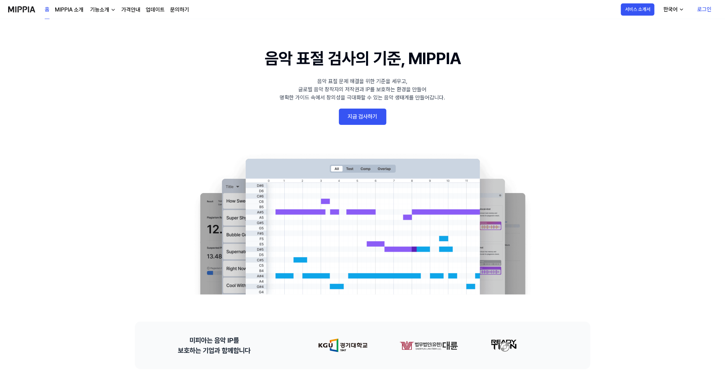
click at [373, 116] on link "지금 검사하기" at bounding box center [362, 116] width 47 height 16
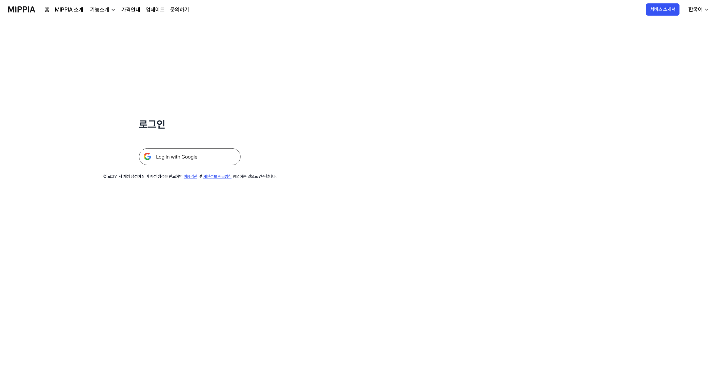
click at [199, 163] on img at bounding box center [190, 156] width 102 height 17
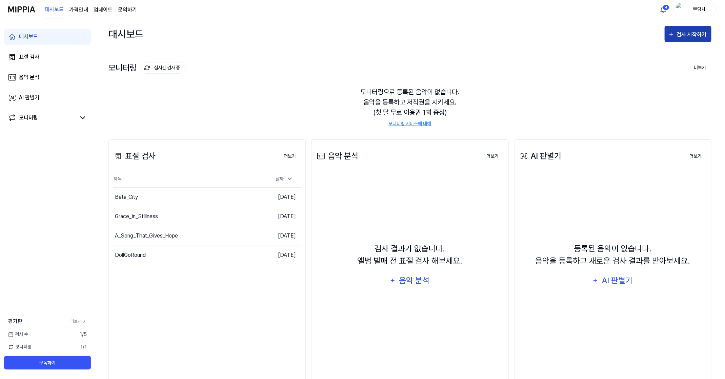
click at [692, 33] on div "검사 시작하기" at bounding box center [692, 34] width 32 height 9
click at [651, 60] on button "표절 검사" at bounding box center [670, 54] width 75 height 16
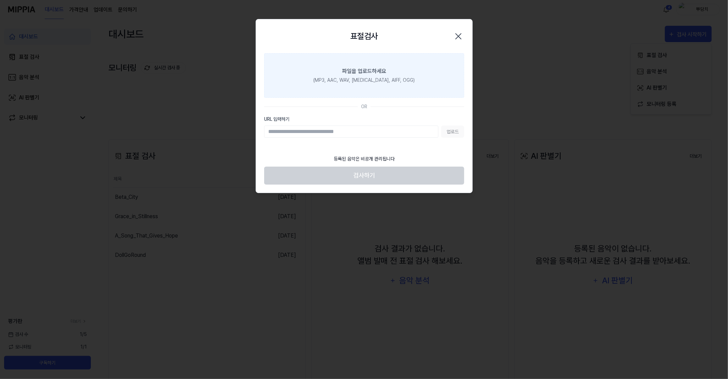
click at [375, 77] on div "(MP3, AAC, WAV, FLAC, AIFF, OGG)" at bounding box center [363, 80] width 101 height 7
click at [0, 0] on input "파일을 업로드하세요 (MP3, AAC, WAV, FLAC, AIFF, OGG)" at bounding box center [0, 0] width 0 height 0
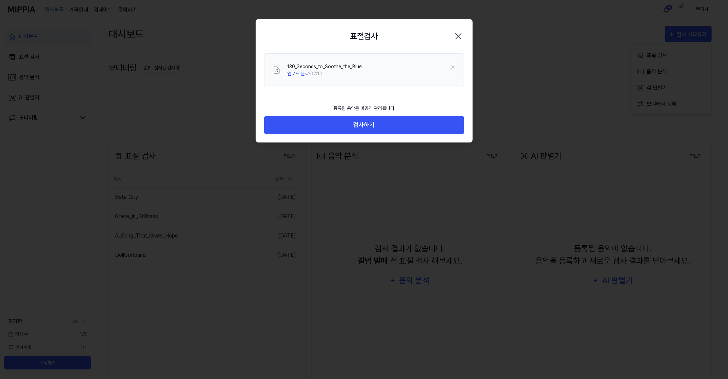
click at [390, 134] on div "등록된 음악은 비공개 관리됩니다 검사하기" at bounding box center [364, 121] width 216 height 41
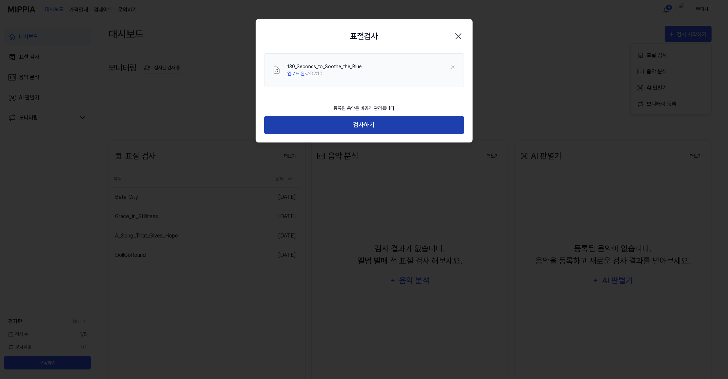
click at [381, 125] on button "검사하기" at bounding box center [364, 125] width 200 height 18
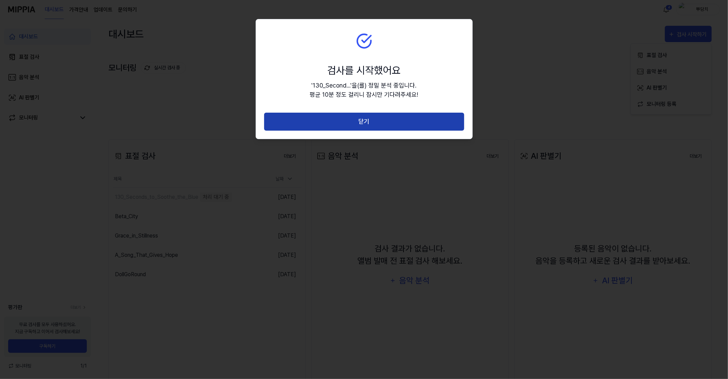
click at [351, 123] on button "닫기" at bounding box center [364, 122] width 200 height 18
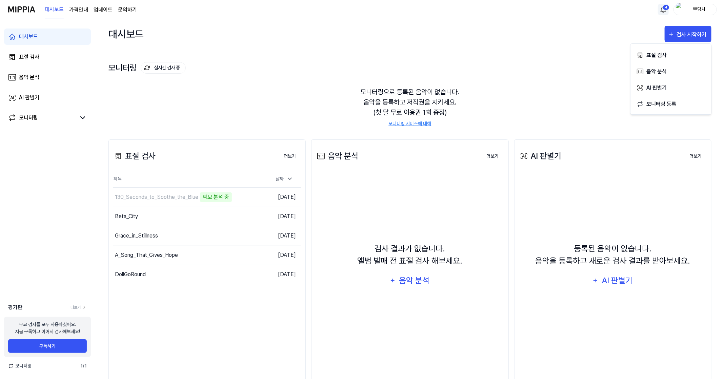
click at [667, 7] on html "대시보드 가격안내 업데이트 문의하기 4 뿌당치 대시보드 표절 검사 음악 분석 AI 판별기 모니터링 평가판 더보기 무료 검사를 모두 사용하셨어요…" at bounding box center [362, 189] width 725 height 379
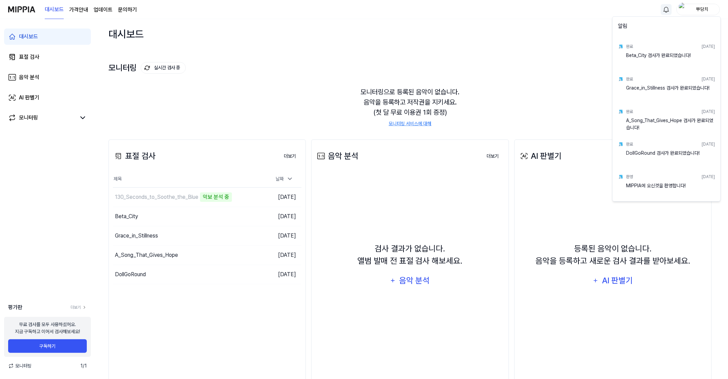
click at [667, 7] on html "대시보드 가격안내 업데이트 문의하기 뿌당치 대시보드 표절 검사 음악 분석 AI 판별기 모니터링 평가판 더보기 무료 검사를 모두 사용하셨어요. …" at bounding box center [364, 189] width 728 height 379
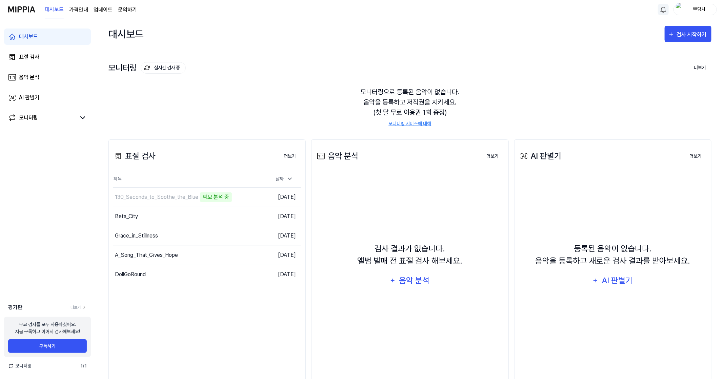
click at [505, 35] on div "대시보드 검사 시작하기" at bounding box center [409, 34] width 603 height 30
click at [287, 56] on div "모니터링 실시간 검사 중 더보기 모니터링 모니터링으로 등록된 음악이 없습니다. 음악을 등록하고 저작권을 지키세요. (첫 달 무료 이용권 1회 …" at bounding box center [409, 87] width 603 height 77
click at [286, 56] on div "모니터링 실시간 검사 중 더보기 모니터링 모니터링으로 등록된 음악이 없습니다. 음악을 등록하고 저작권을 지키세요. (첫 달 무료 이용권 1회 …" at bounding box center [409, 87] width 603 height 77
click at [180, 198] on div "130_Seconds_to_Soothe_the_Blue" at bounding box center [156, 197] width 83 height 8
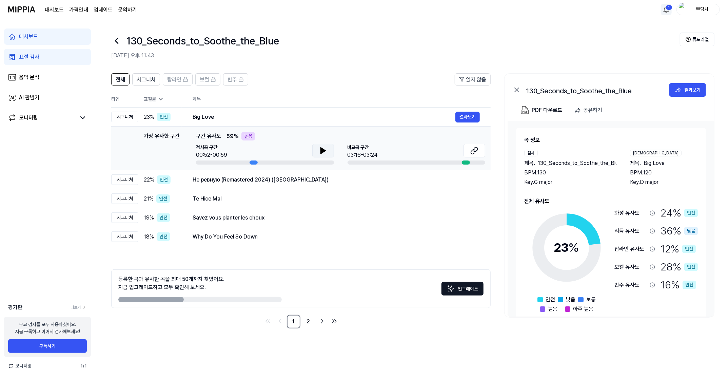
click at [317, 150] on button at bounding box center [323, 151] width 22 height 14
click at [317, 76] on header "전체 시그니처 탑라인 보컬 반주 읽지 않음" at bounding box center [300, 82] width 379 height 18
click at [316, 155] on button at bounding box center [323, 151] width 22 height 14
click at [229, 187] on td "Не ревную (Remastered 2024) (Версия) 결과보기" at bounding box center [336, 179] width 309 height 19
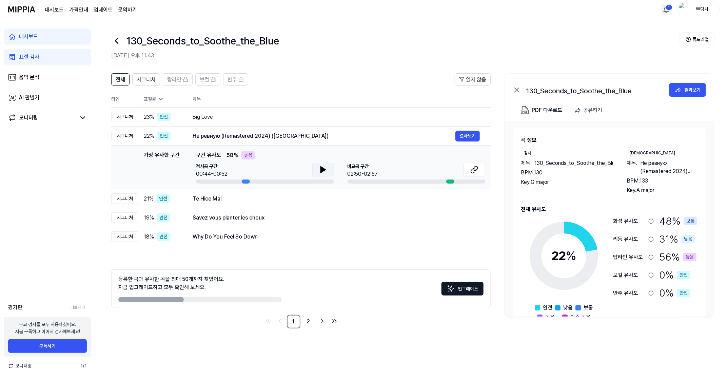
click at [322, 169] on icon at bounding box center [322, 169] width 5 height 6
click at [331, 169] on button at bounding box center [323, 170] width 22 height 14
click at [662, 8] on html "대시보드 가격안내 업데이트 문의하기 1 뿌당치 대시보드 표절 검사 음악 분석 AI 판별기 모니터링 평가판 더보기 무료 검사를 모두 사용하셨어요…" at bounding box center [364, 189] width 728 height 379
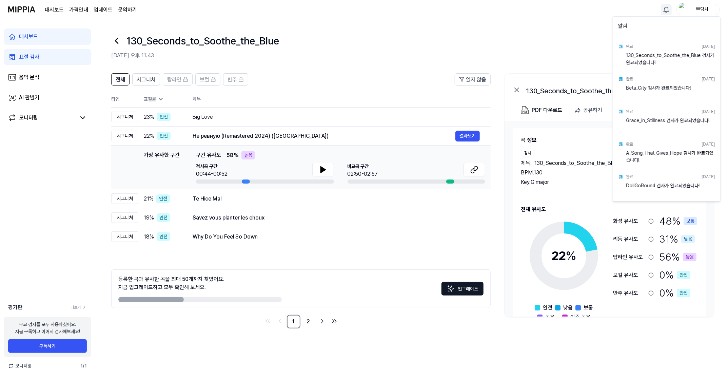
click at [668, 10] on html "대시보드 가격안내 업데이트 문의하기 뿌당치 대시보드 표절 검사 음악 분석 AI 판별기 모니터링 평가판 더보기 무료 검사를 모두 사용하셨어요. …" at bounding box center [364, 189] width 728 height 379
